Goal: Communication & Community: Answer question/provide support

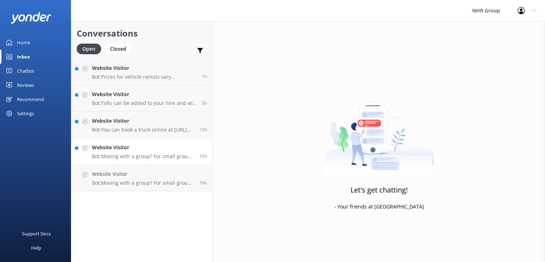
click at [111, 157] on p "Bot: Moving with a group? For small groups of 1–5 people, you can enquire about…" at bounding box center [143, 156] width 102 height 6
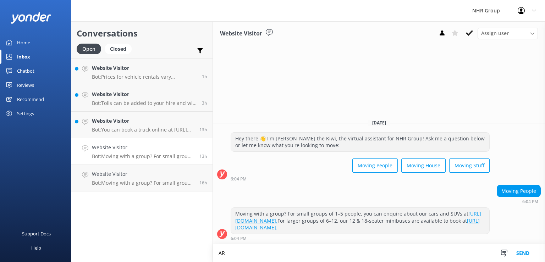
type textarea "A"
type textarea "g"
type textarea "Good Morning , are you looking for passenger van ? May i ask you how many of yo…"
click at [527, 253] on button "Send" at bounding box center [522, 253] width 27 height 18
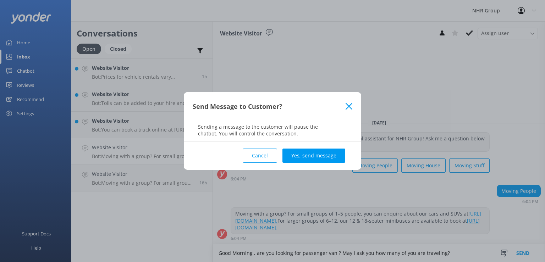
click at [307, 160] on button "Yes, send message" at bounding box center [313, 156] width 63 height 14
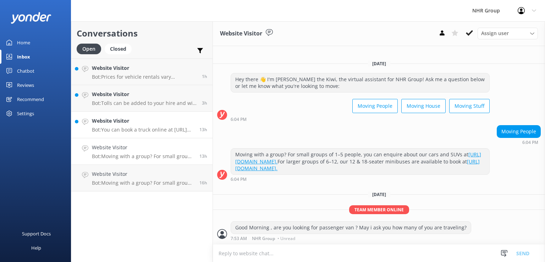
click at [121, 121] on h4 "Website Visitor" at bounding box center [143, 121] width 102 height 8
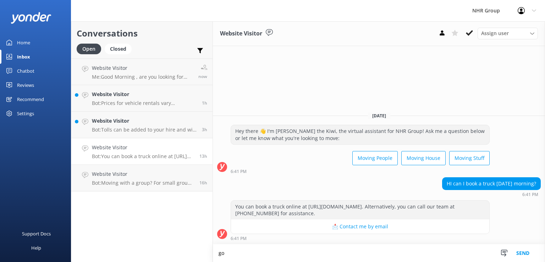
type textarea "g"
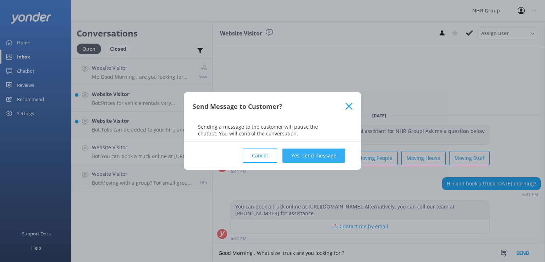
type textarea "Good Morning , What size truck are you looking for ?"
click at [335, 154] on button "Yes, send message" at bounding box center [313, 156] width 63 height 14
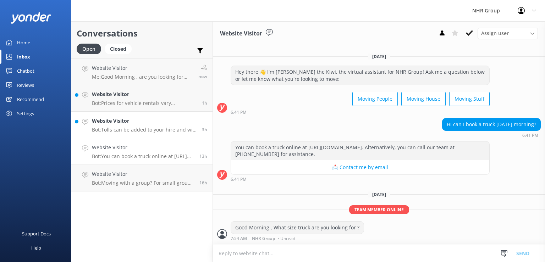
click at [148, 124] on h4 "Website Visitor" at bounding box center [144, 121] width 105 height 8
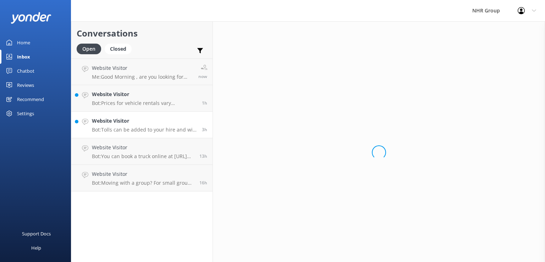
click at [148, 124] on h4 "Website Visitor" at bounding box center [144, 121] width 105 height 8
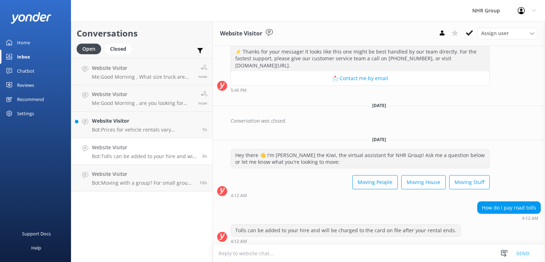
scroll to position [308, 0]
click at [155, 126] on div "Website Visitor Bot: Prices for vehicle rentals vary depending on the vehicle t…" at bounding box center [144, 125] width 105 height 16
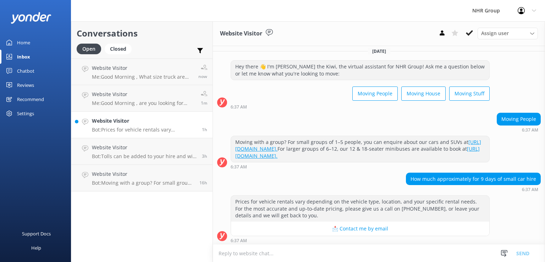
scroll to position [5, 0]
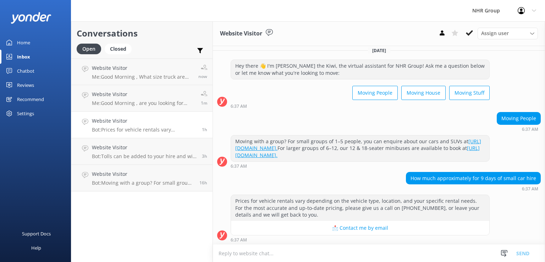
click at [149, 122] on h4 "Website Visitor" at bounding box center [144, 121] width 105 height 8
